Goal: Task Accomplishment & Management: Manage account settings

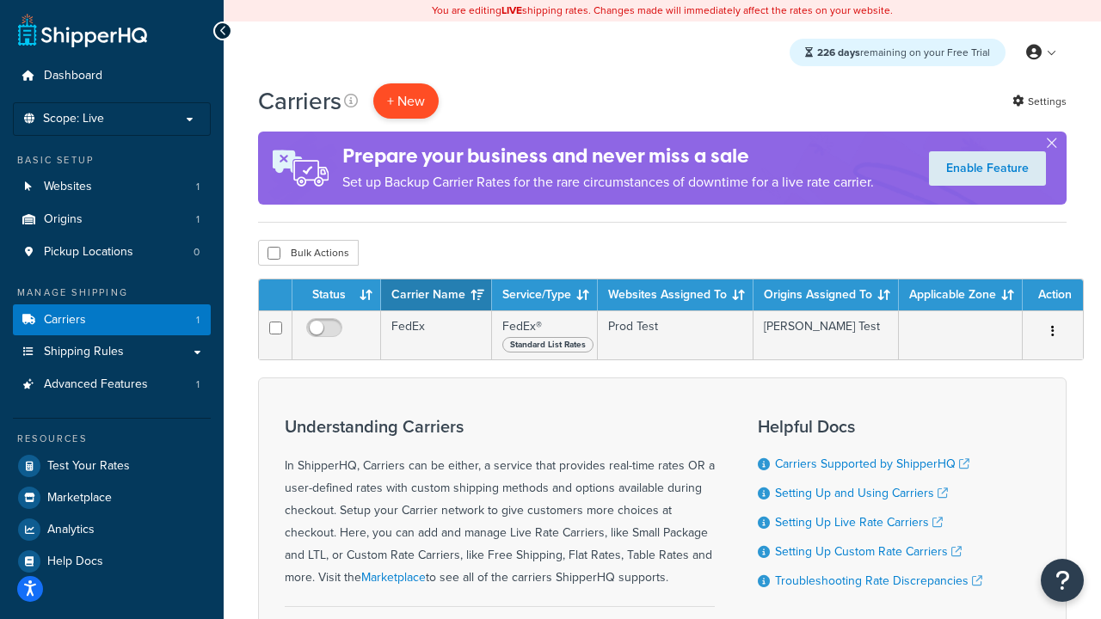
click at [406, 101] on button "+ New" at bounding box center [405, 100] width 65 height 35
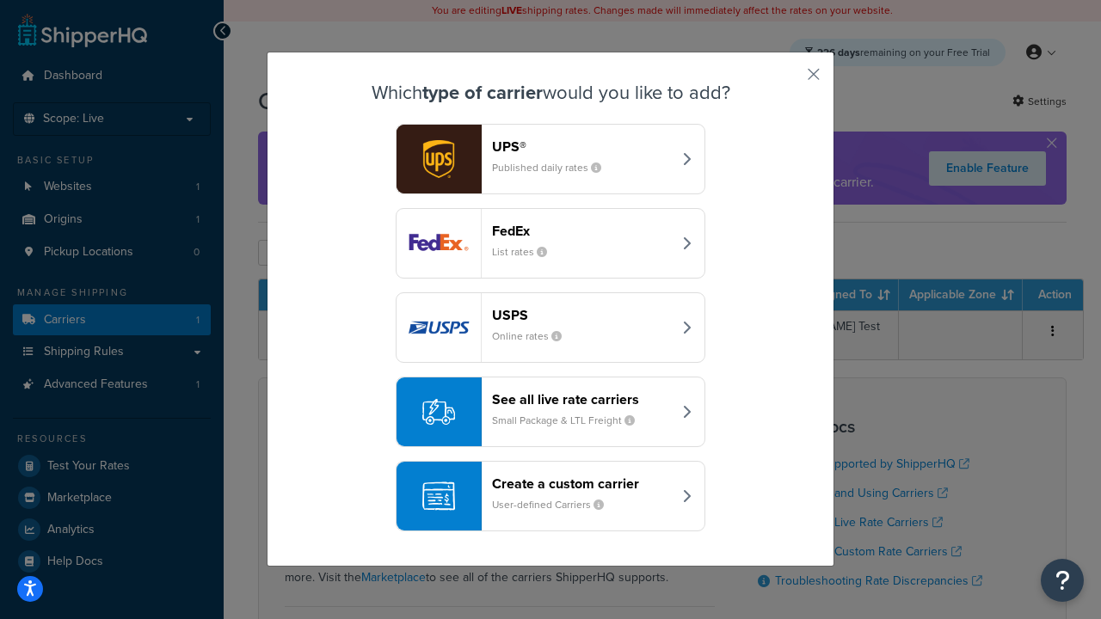
click at [550, 244] on div "FedEx List rates" at bounding box center [582, 243] width 180 height 41
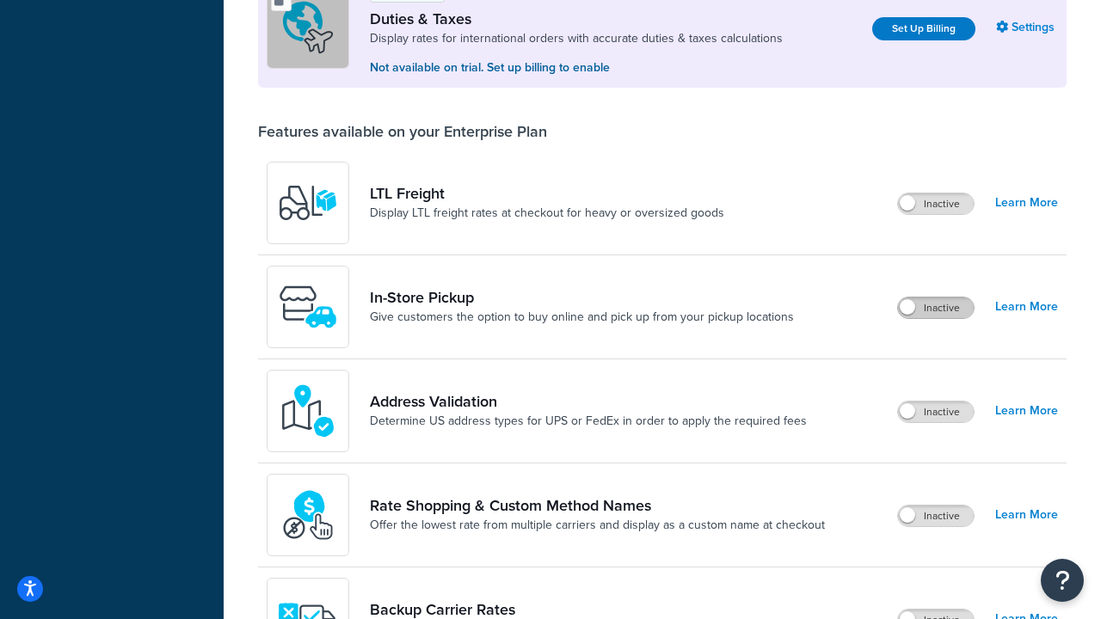
scroll to position [526, 0]
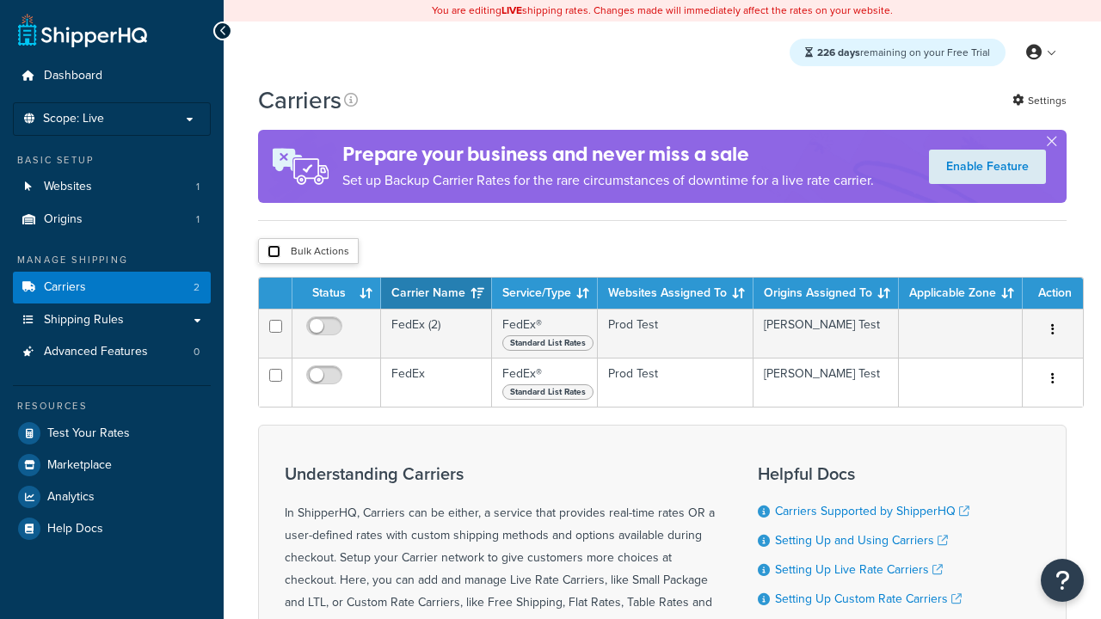
click at [273, 253] on input "checkbox" at bounding box center [273, 251] width 13 height 13
checkbox input "true"
click at [0, 0] on button "Delete" at bounding box center [0, 0] width 0 height 0
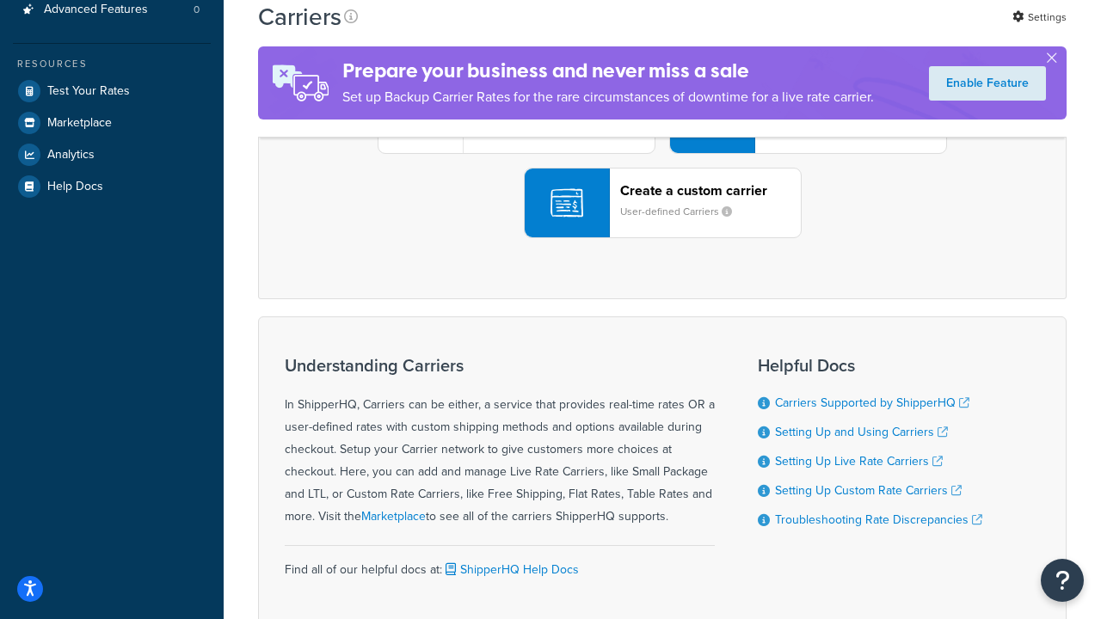
click at [662, 238] on div "UPS® Published daily rates FedEx List rates USPS Online rates See all live rate…" at bounding box center [662, 118] width 772 height 239
click at [662, 224] on div "Create a custom carrier User-defined Carriers" at bounding box center [710, 202] width 181 height 41
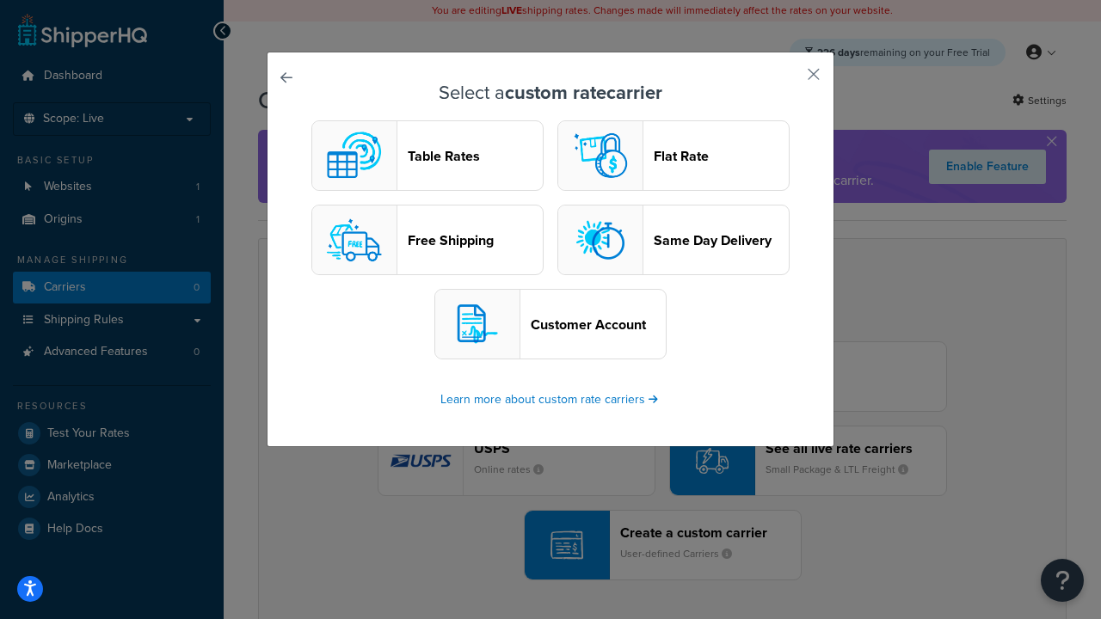
click at [427, 156] on header "Table Rates" at bounding box center [475, 156] width 135 height 16
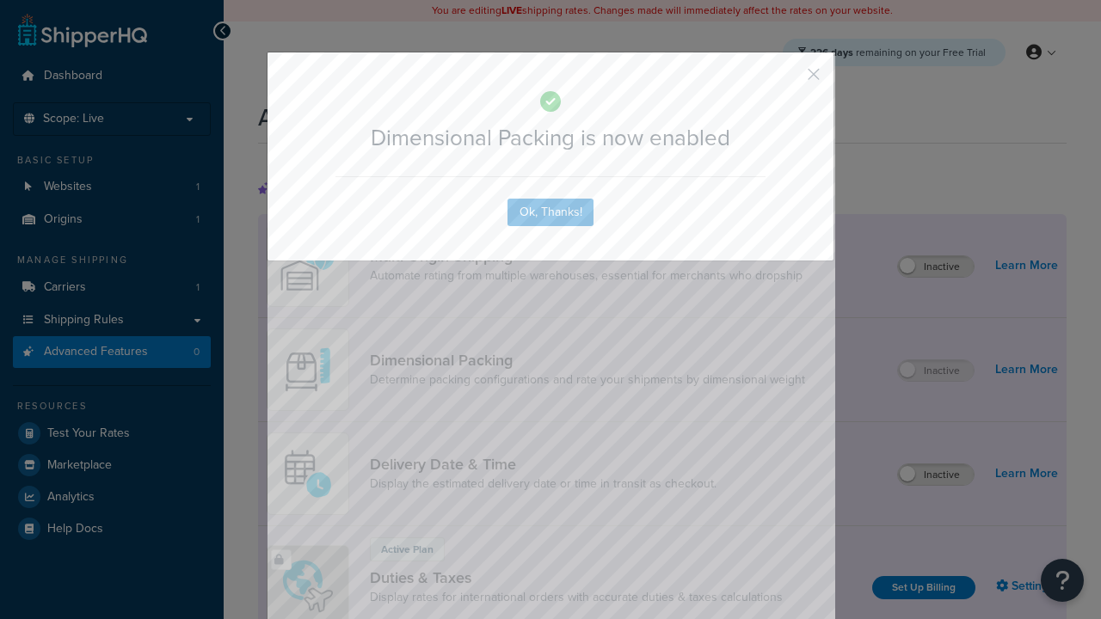
click at [788, 78] on button "button" at bounding box center [788, 80] width 4 height 4
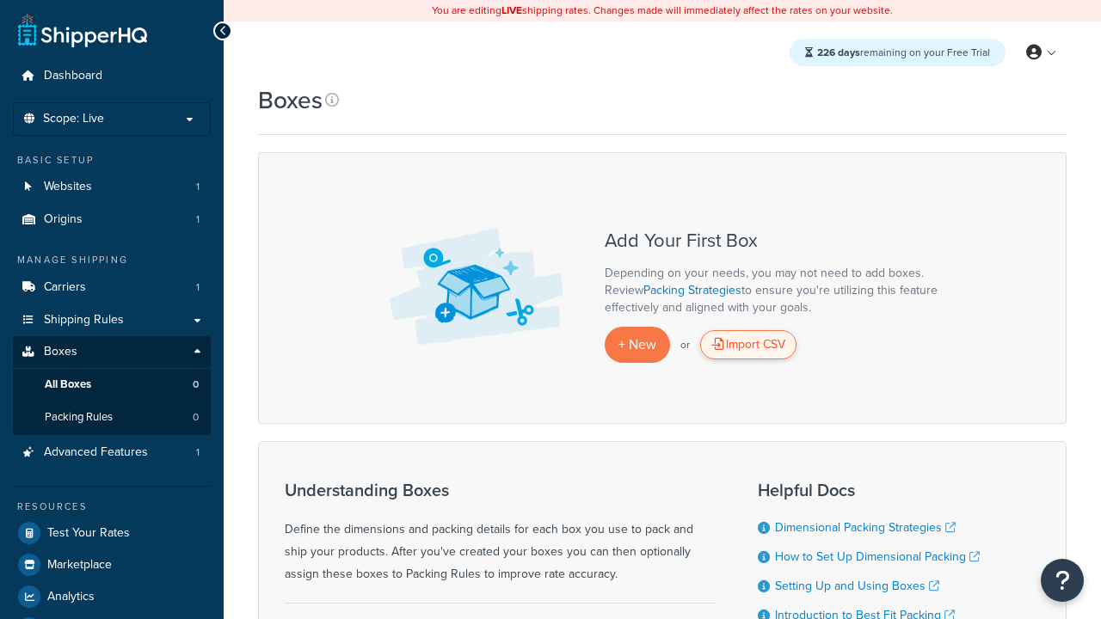
click at [748, 346] on div "Import CSV" at bounding box center [748, 344] width 96 height 29
